Goal: Learn about a topic

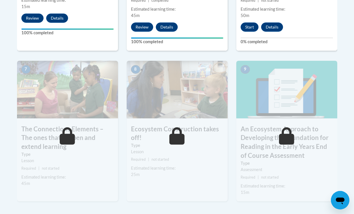
scroll to position [481, 0]
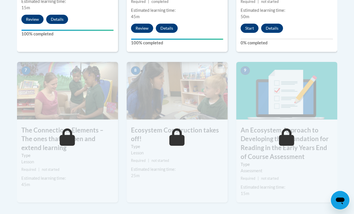
click at [248, 25] on button "Start" at bounding box center [250, 28] width 18 height 9
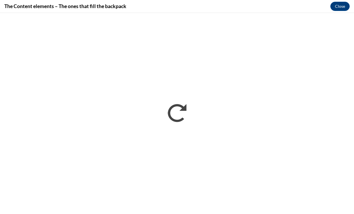
scroll to position [0, 0]
